Goal: Information Seeking & Learning: Learn about a topic

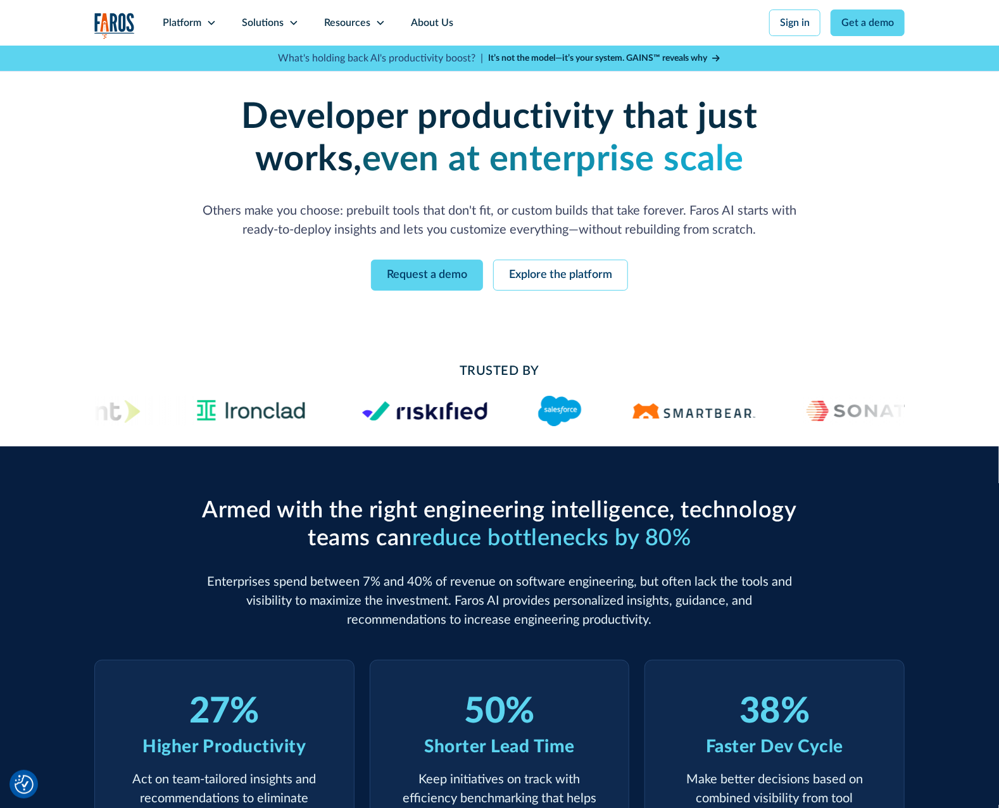
drag, startPoint x: 488, startPoint y: 533, endPoint x: 527, endPoint y: 338, distance: 198.8
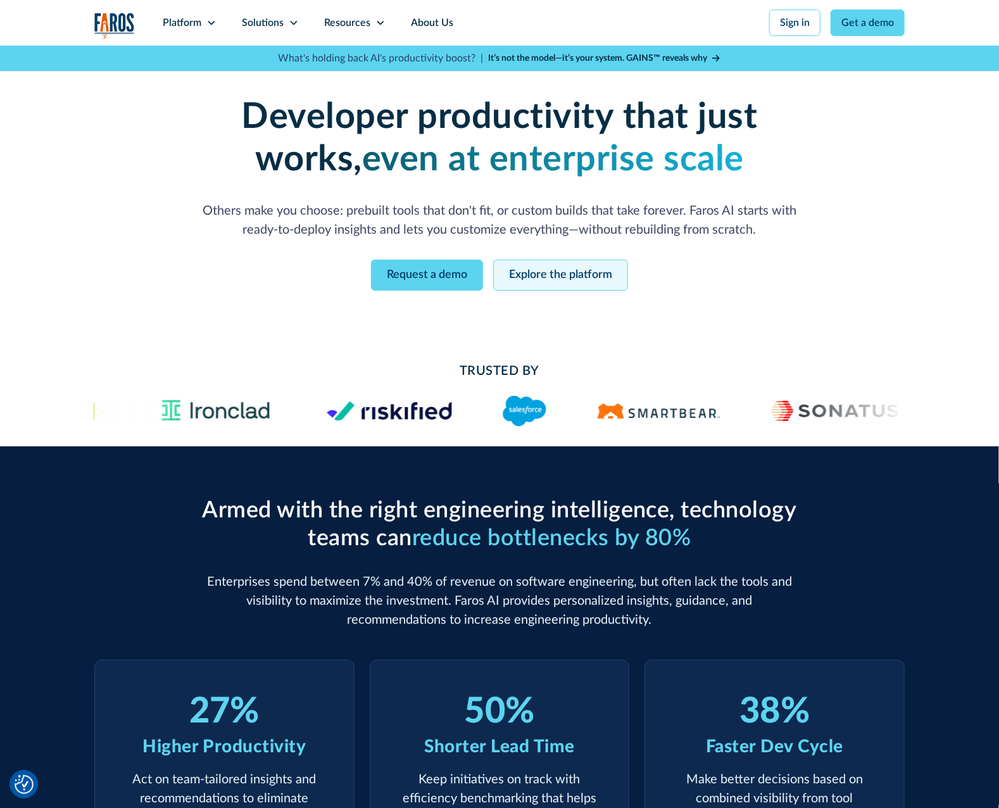
click at [548, 281] on link "Explore the platform" at bounding box center [560, 275] width 135 height 31
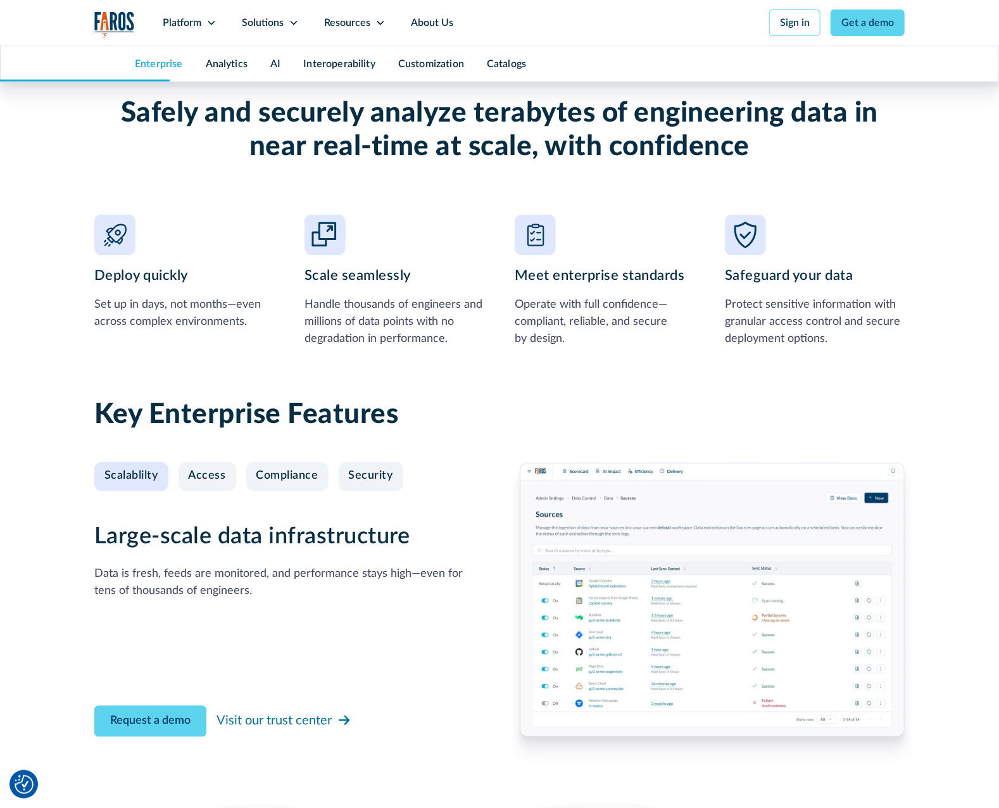
scroll to position [1140, 0]
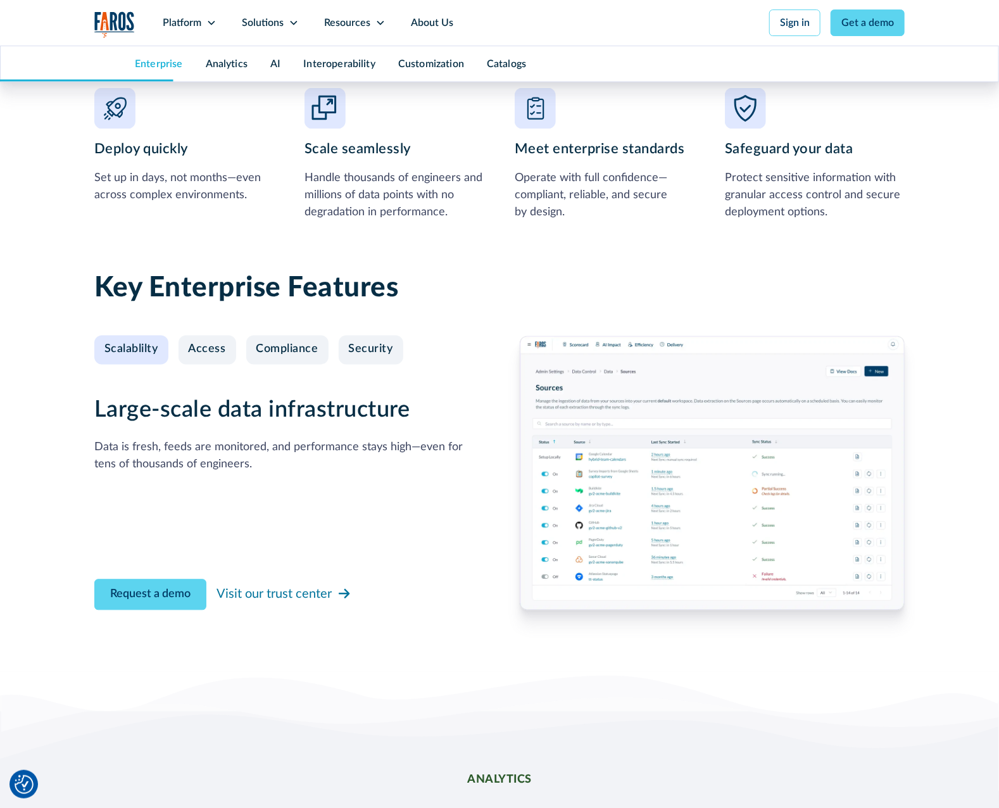
click at [633, 515] on img at bounding box center [712, 473] width 385 height 274
click at [215, 354] on div "Access" at bounding box center [207, 350] width 37 height 14
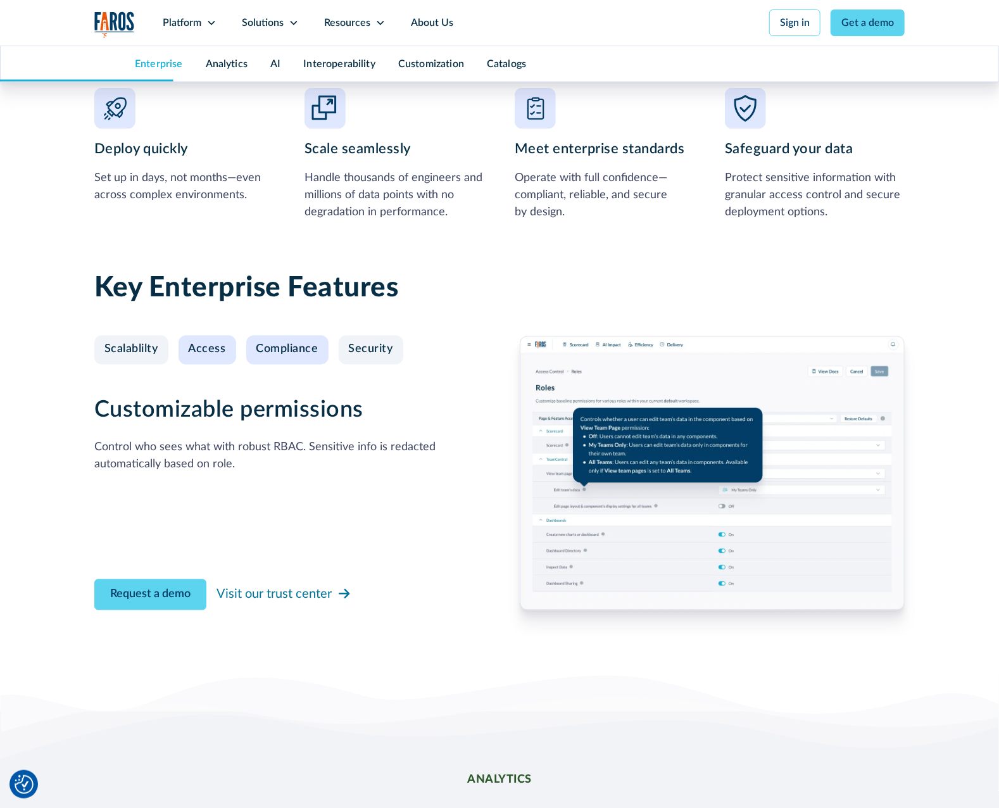
click at [270, 361] on link "Compliance" at bounding box center [287, 350] width 82 height 29
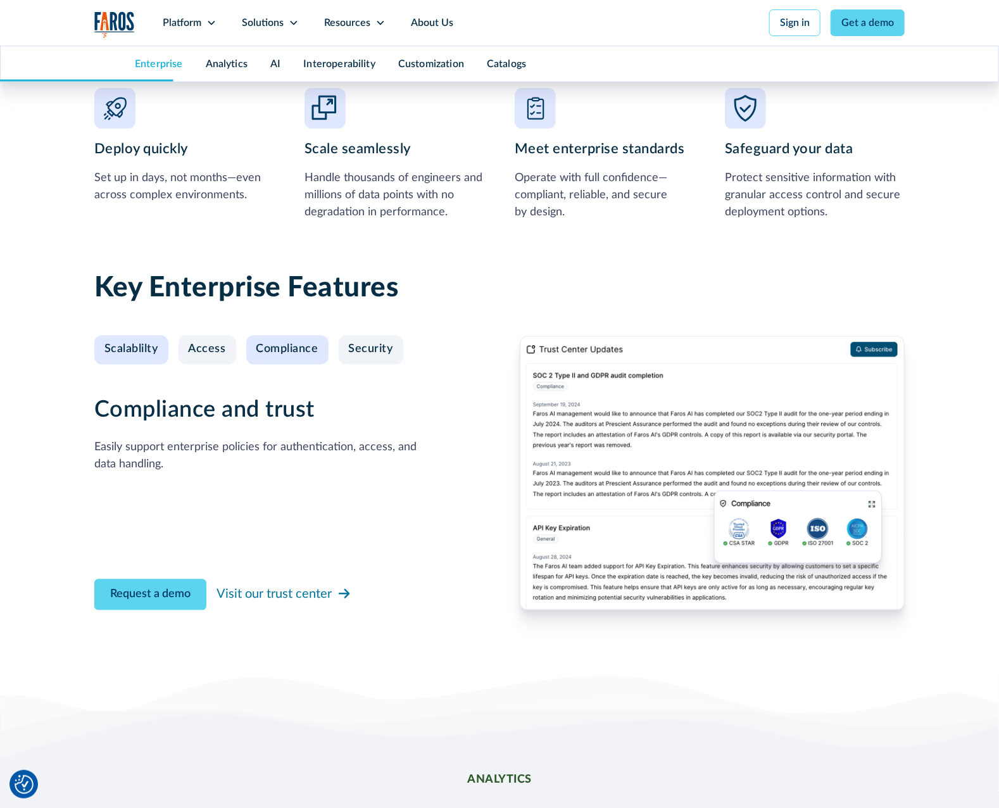
click at [135, 355] on div "Scalablilty" at bounding box center [131, 350] width 54 height 14
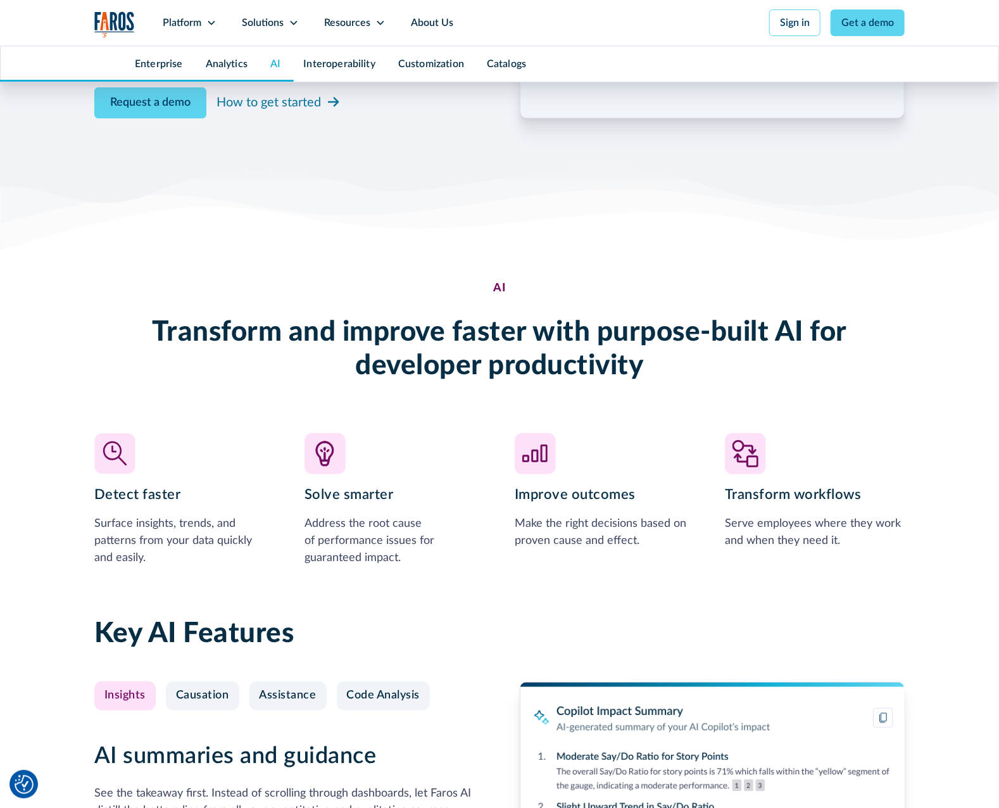
scroll to position [2786, 0]
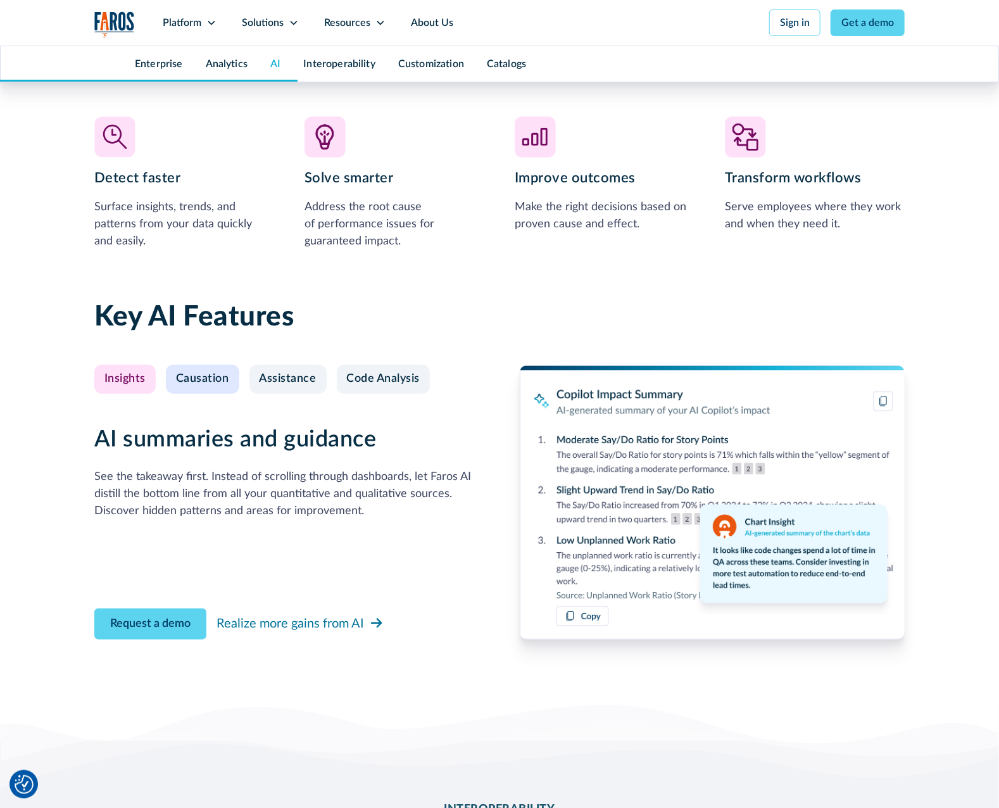
click at [186, 376] on div "Causation" at bounding box center [202, 379] width 53 height 14
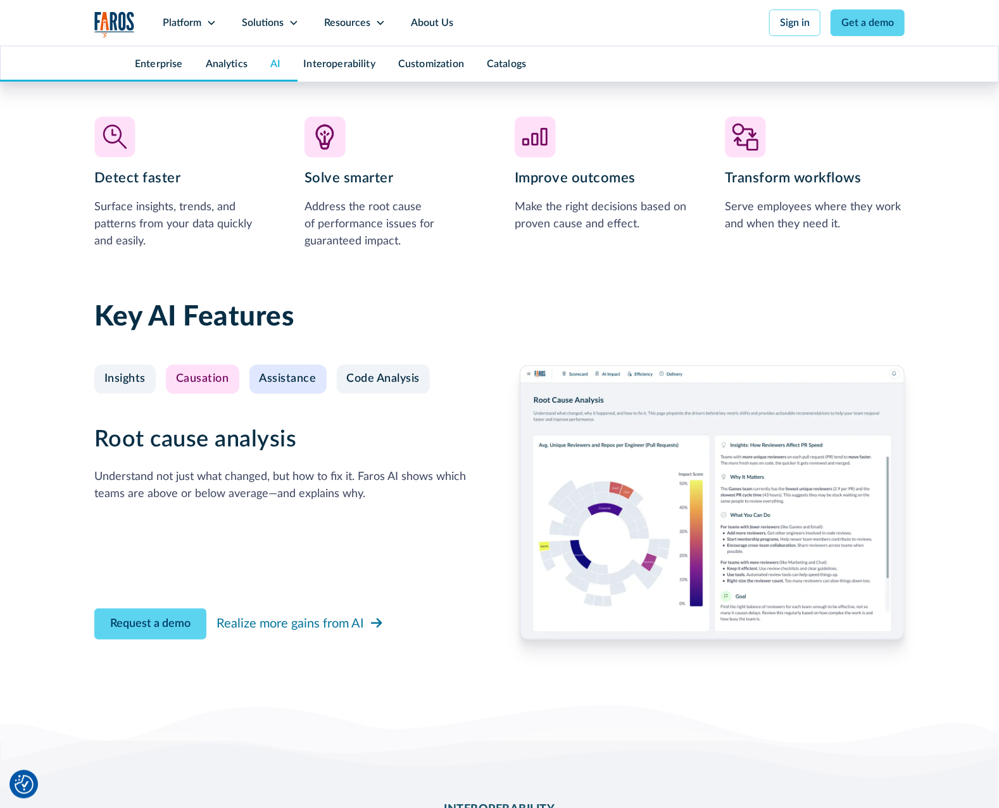
click at [275, 379] on div "Assistance" at bounding box center [288, 379] width 57 height 14
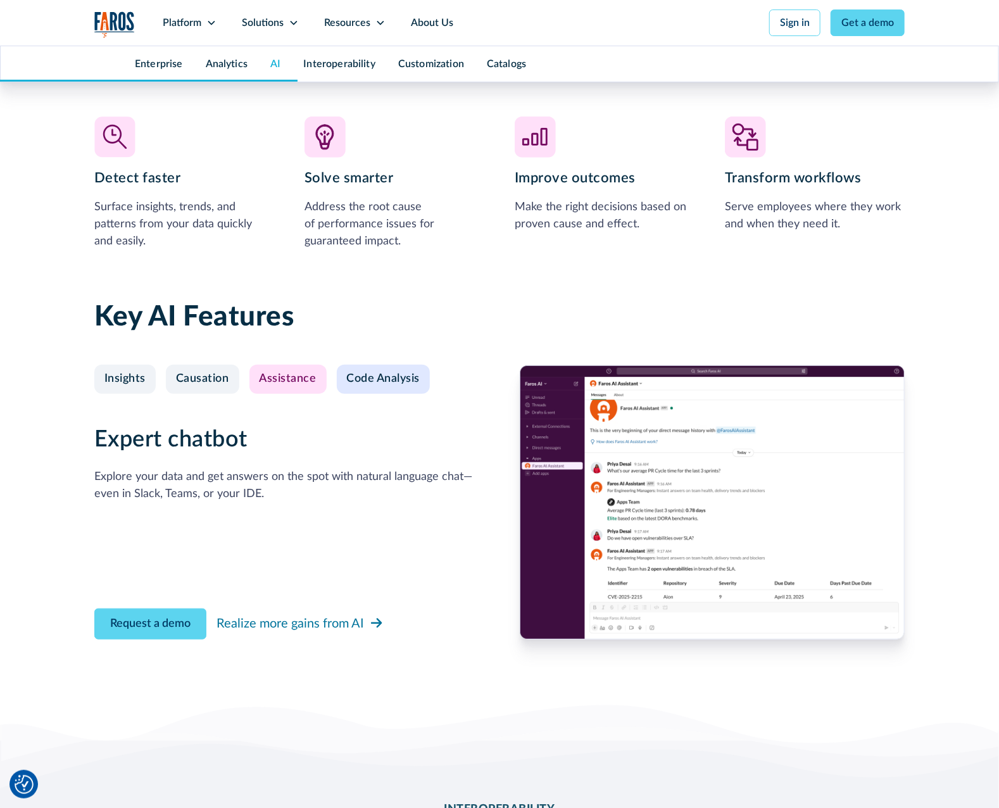
click at [364, 377] on div "Code Analysis" at bounding box center [383, 379] width 73 height 14
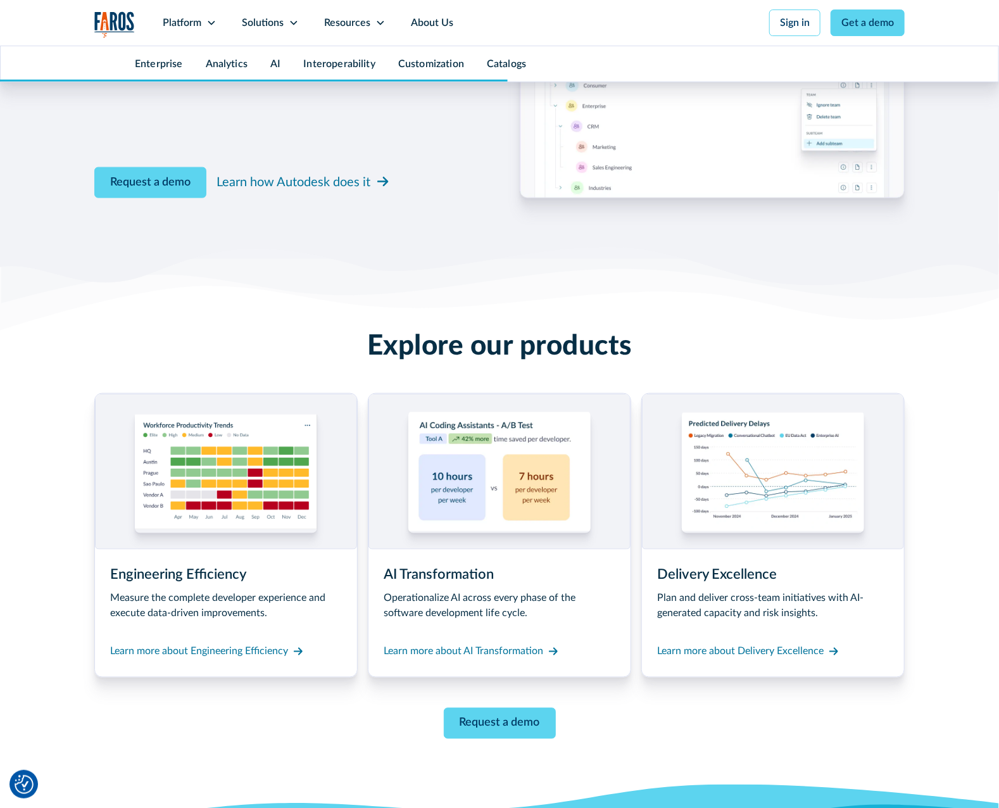
scroll to position [5952, 0]
